Goal: Task Accomplishment & Management: Manage account settings

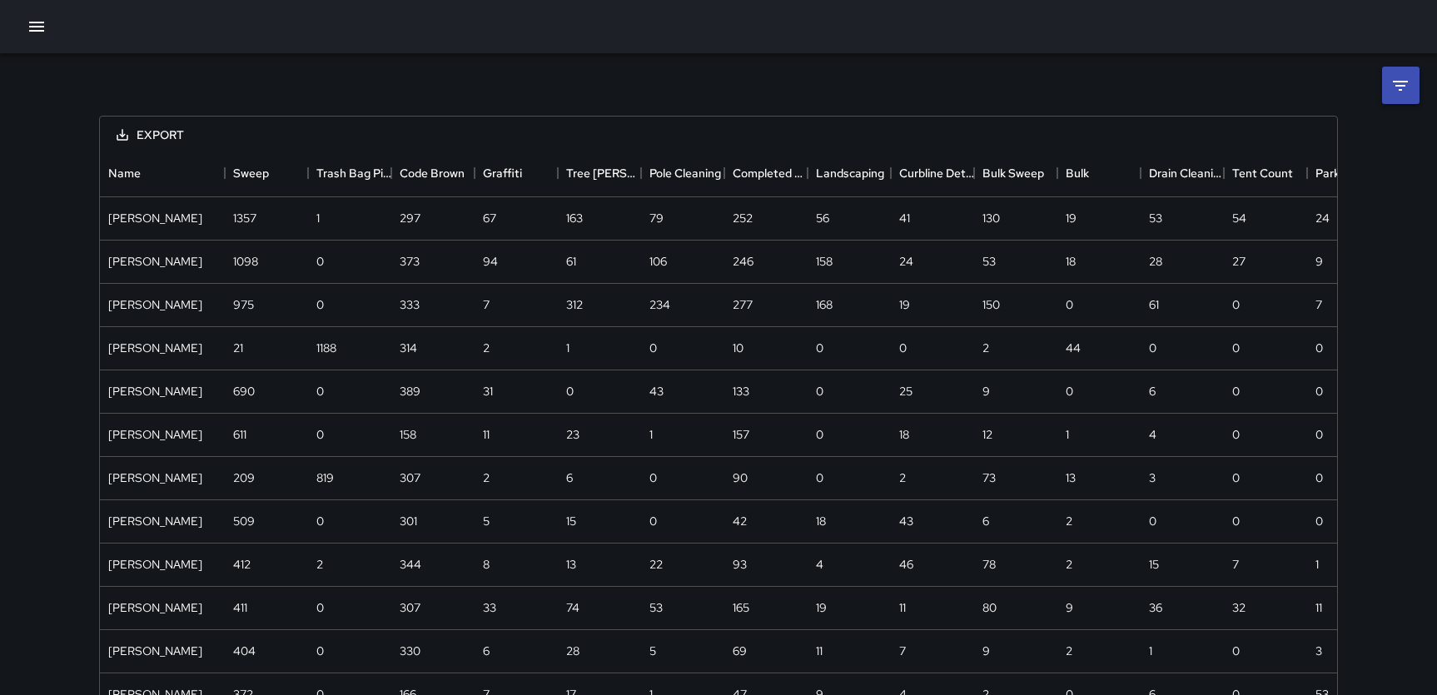
scroll to position [1302, 1237]
click at [27, 26] on icon "button" at bounding box center [37, 27] width 20 height 20
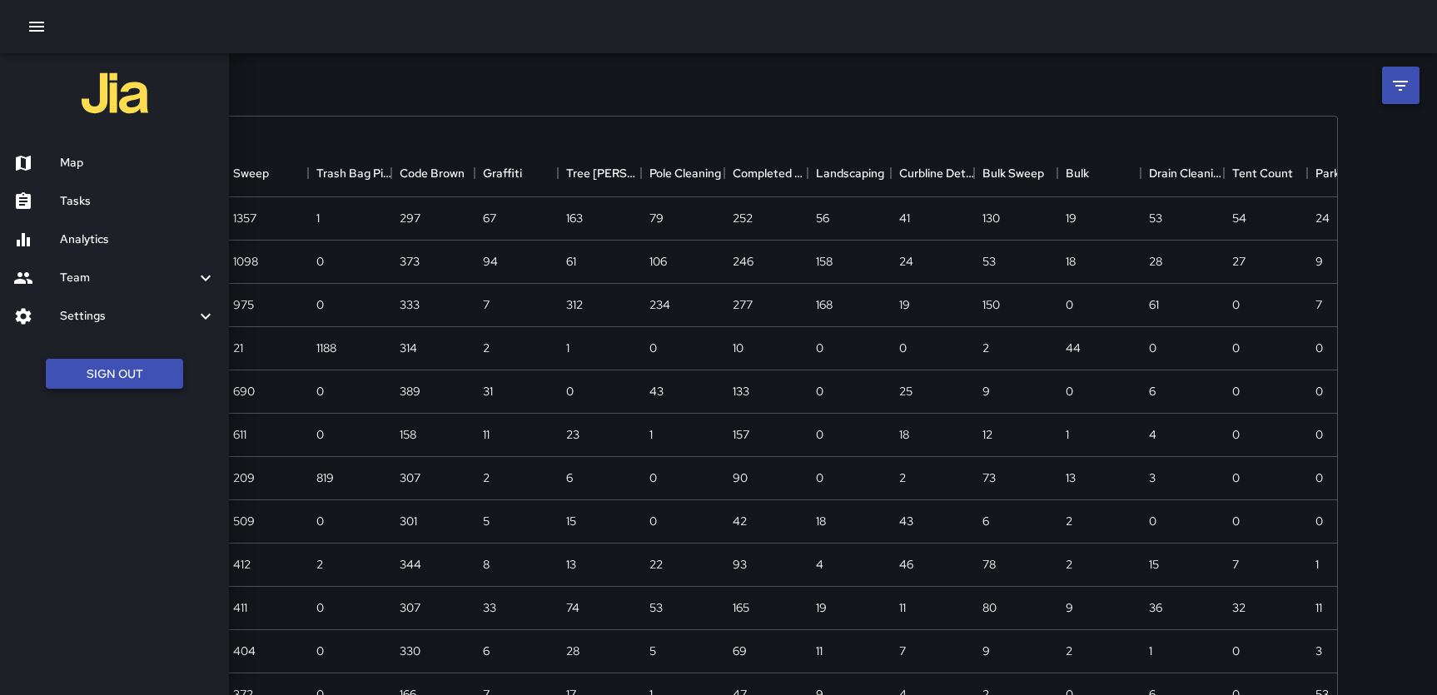
click at [98, 370] on button "Sign Out" at bounding box center [114, 374] width 137 height 31
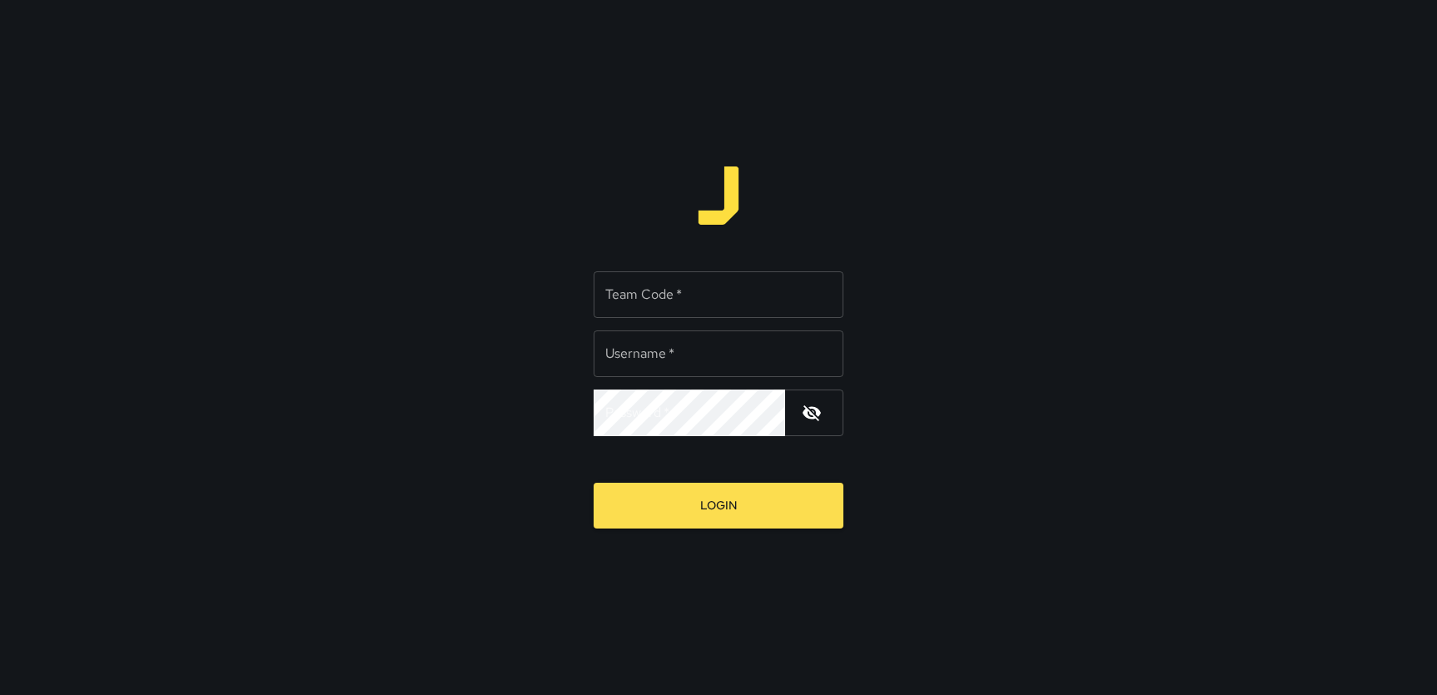
click at [674, 307] on input "Team Code   *" at bounding box center [719, 294] width 250 height 47
type input "******"
click at [675, 353] on input "Username   *" at bounding box center [719, 353] width 250 height 47
type input "******"
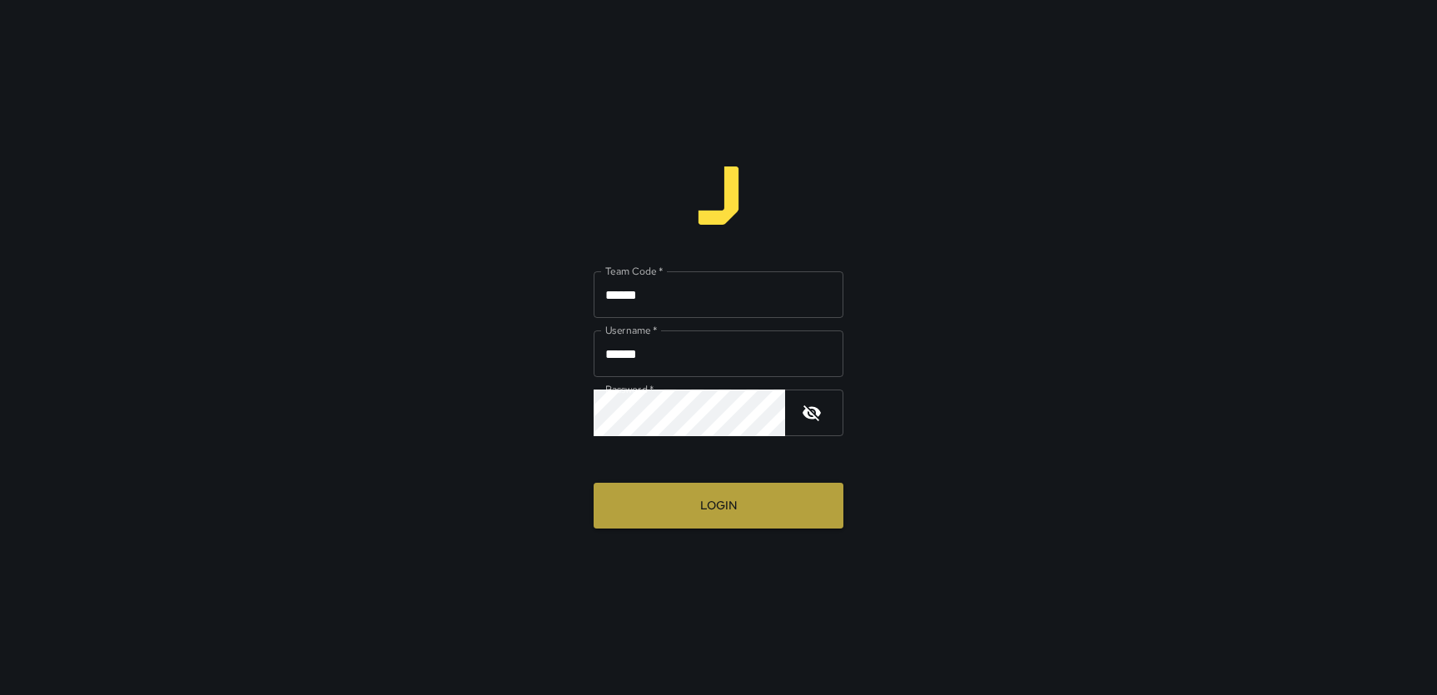
click at [723, 492] on button "Login" at bounding box center [719, 506] width 250 height 46
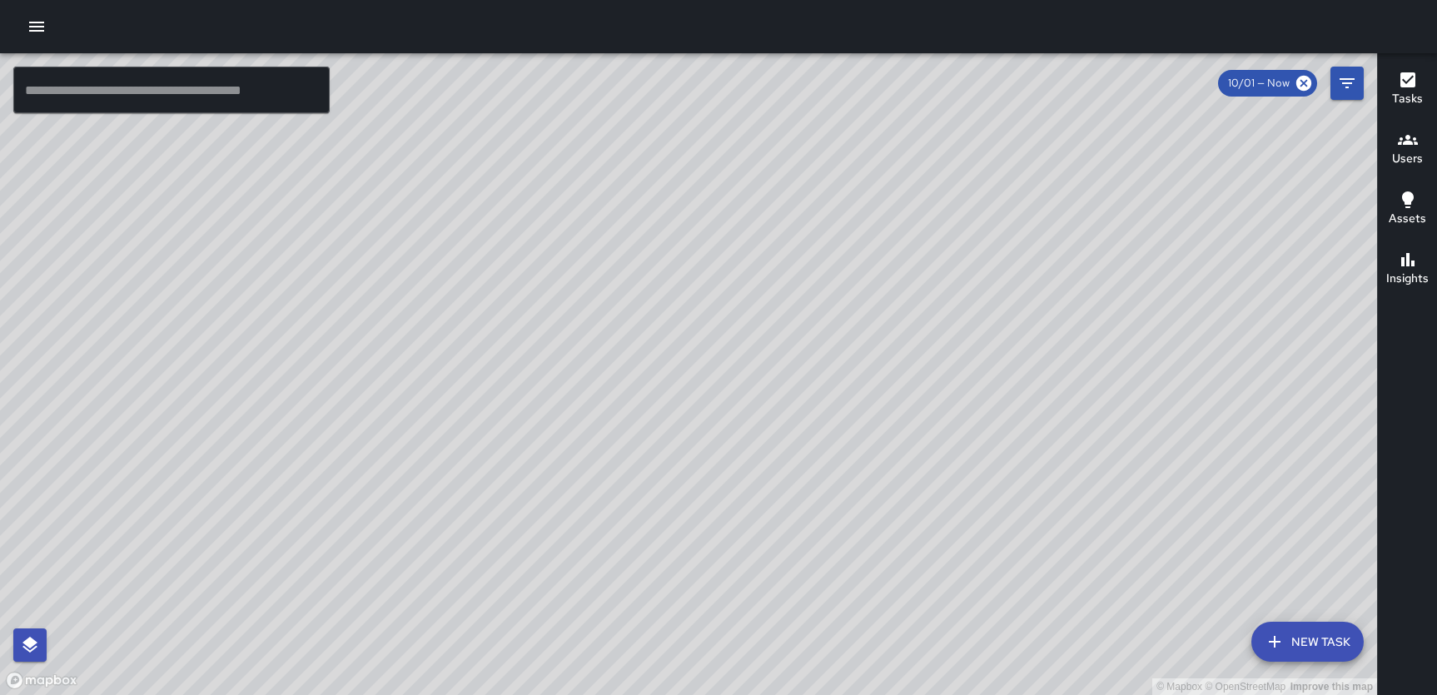
drag, startPoint x: 823, startPoint y: 581, endPoint x: 827, endPoint y: 298, distance: 283.1
click at [827, 299] on div "© Mapbox © OpenStreetMap Improve this map" at bounding box center [688, 374] width 1377 height 642
drag, startPoint x: 841, startPoint y: 197, endPoint x: 843, endPoint y: 469, distance: 271.4
click at [843, 469] on div "© Mapbox © OpenStreetMap Improve this map" at bounding box center [688, 374] width 1377 height 642
drag, startPoint x: 768, startPoint y: 456, endPoint x: 768, endPoint y: 241, distance: 215.6
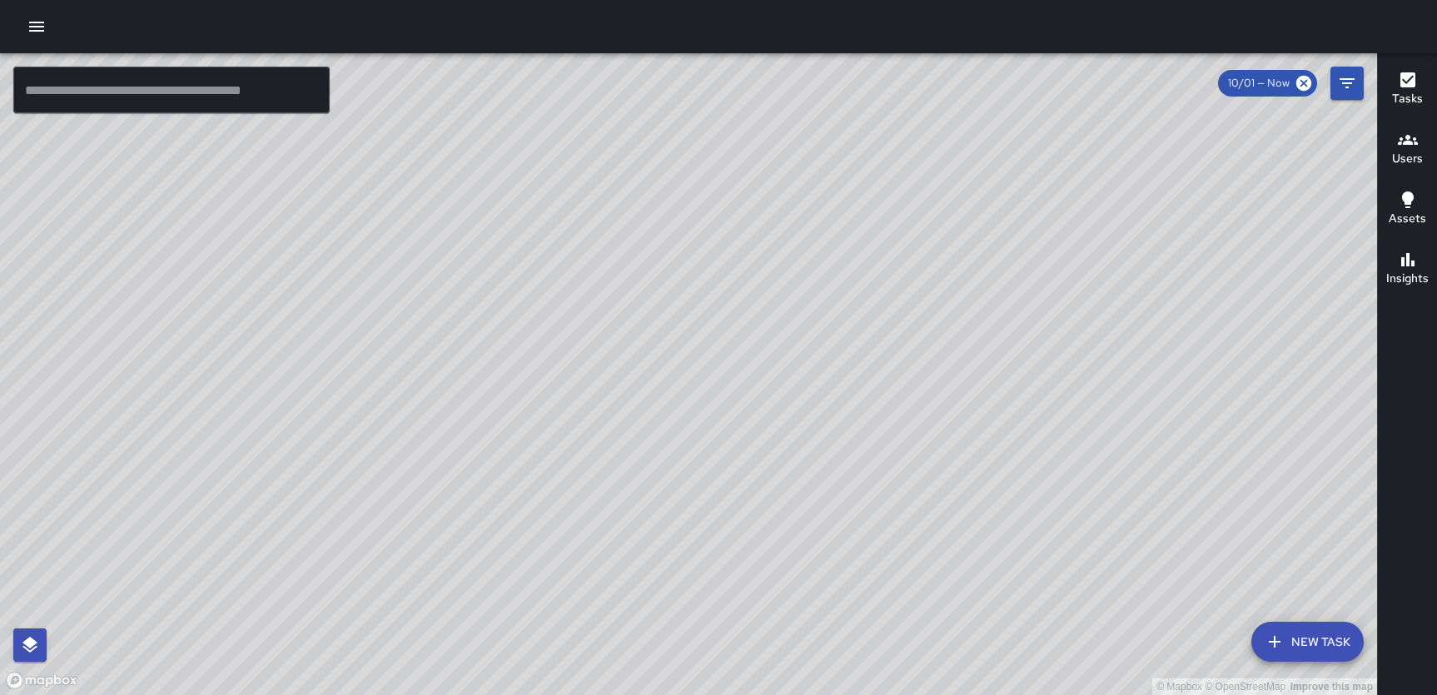
click at [768, 241] on div "© Mapbox © OpenStreetMap Improve this map" at bounding box center [688, 374] width 1377 height 642
drag, startPoint x: 826, startPoint y: 586, endPoint x: 779, endPoint y: 722, distance: 143.5
click at [779, 694] on html "© Mapbox © OpenStreetMap Improve this map ​ New Task 10/01 — Now Map Layers Tas…" at bounding box center [718, 347] width 1437 height 695
click at [773, 670] on div "© Mapbox © OpenStreetMap Improve this map" at bounding box center [688, 374] width 1377 height 642
drag, startPoint x: 773, startPoint y: 670, endPoint x: 703, endPoint y: 400, distance: 279.7
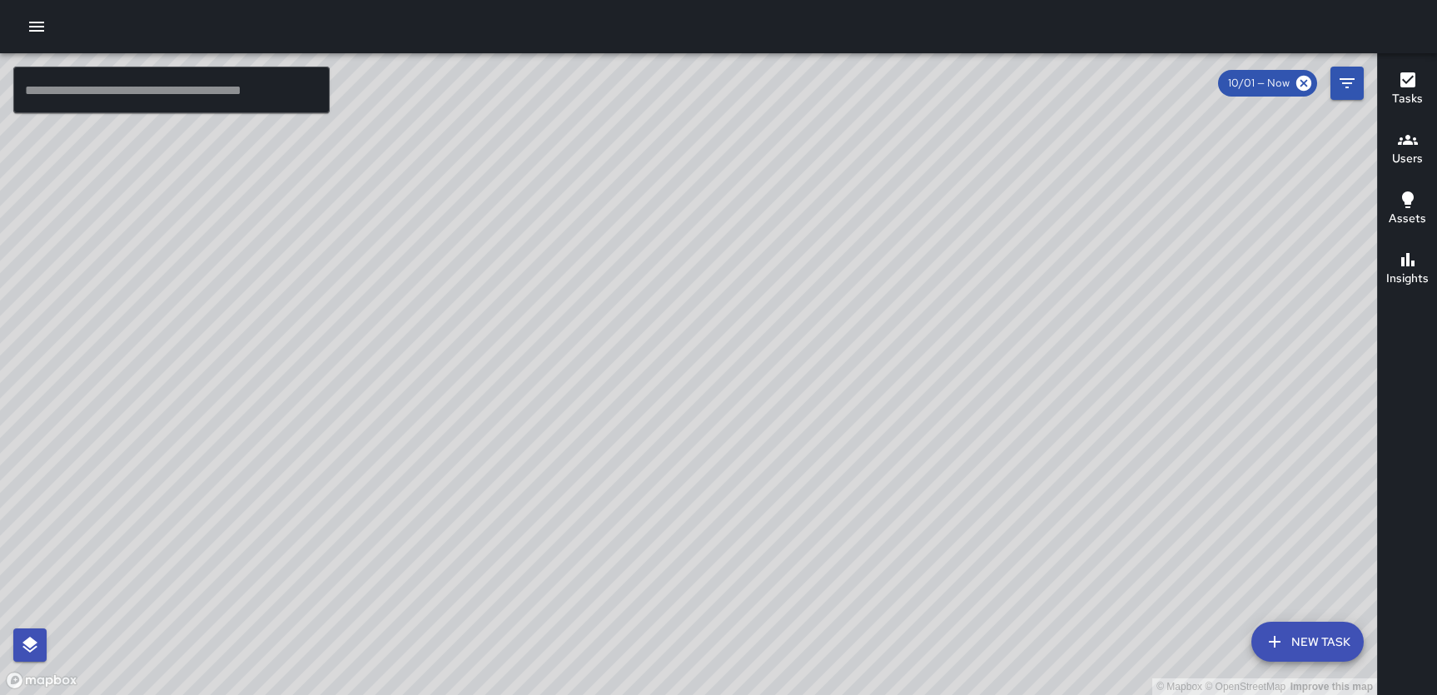
click at [702, 400] on div "© Mapbox © OpenStreetMap Improve this map" at bounding box center [688, 374] width 1377 height 642
click at [899, 385] on div "© Mapbox © OpenStreetMap Improve this map" at bounding box center [688, 374] width 1377 height 642
drag, startPoint x: 741, startPoint y: 514, endPoint x: 740, endPoint y: 433, distance: 80.8
click at [740, 433] on div "© Mapbox © OpenStreetMap Improve this map" at bounding box center [688, 374] width 1377 height 642
drag, startPoint x: 708, startPoint y: 489, endPoint x: 709, endPoint y: 431, distance: 57.5
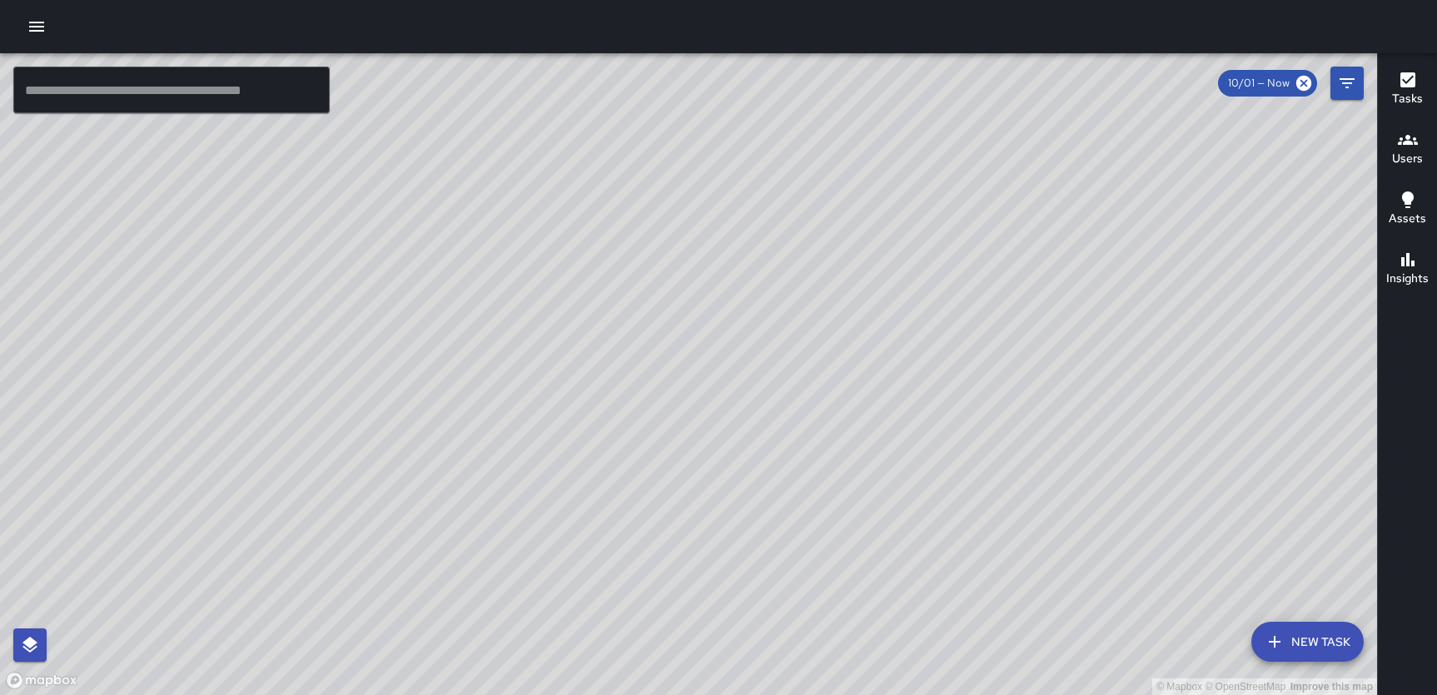
click at [709, 431] on div "© Mapbox © OpenStreetMap Improve this map" at bounding box center [688, 374] width 1377 height 642
drag, startPoint x: 684, startPoint y: 603, endPoint x: 684, endPoint y: 515, distance: 87.4
click at [684, 515] on div "© Mapbox © OpenStreetMap Improve this map" at bounding box center [688, 374] width 1377 height 642
drag, startPoint x: 733, startPoint y: 587, endPoint x: 738, endPoint y: 463, distance: 124.2
click at [738, 463] on div "© Mapbox © OpenStreetMap Improve this map" at bounding box center [688, 374] width 1377 height 642
